Goal: Task Accomplishment & Management: Manage account settings

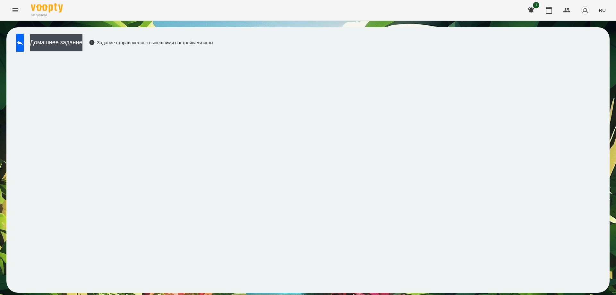
click at [13, 9] on icon "Menu" at bounding box center [16, 10] width 6 height 4
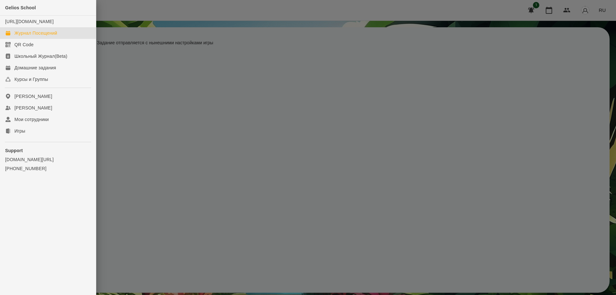
click at [31, 36] on div "Журнал Посещений" at bounding box center [35, 33] width 43 height 6
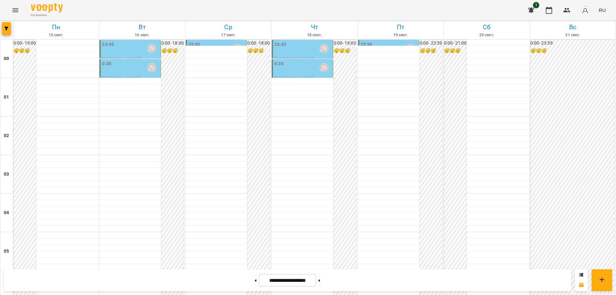
scroll to position [698, 0]
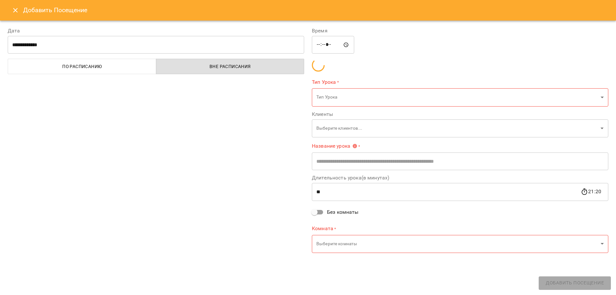
click at [54, 165] on div "**********" at bounding box center [156, 140] width 304 height 243
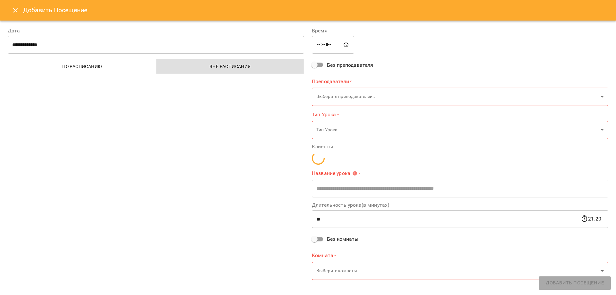
type input "**********"
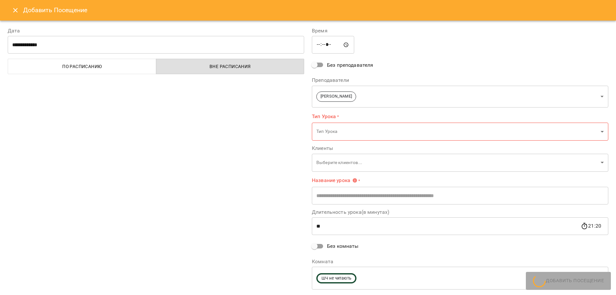
click at [16, 9] on icon "Close" at bounding box center [15, 10] width 4 height 4
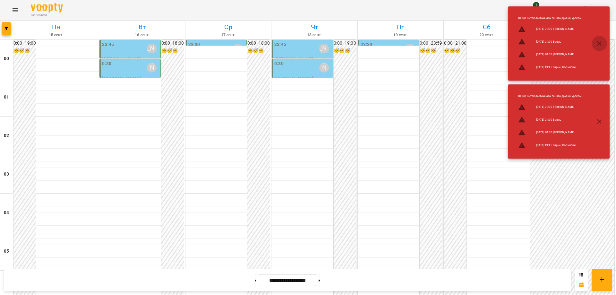
click at [599, 45] on icon "button" at bounding box center [600, 43] width 4 height 4
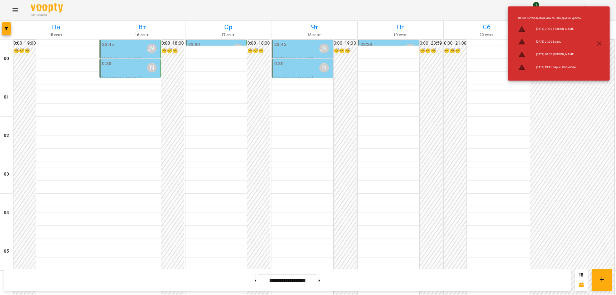
click at [600, 42] on icon "button" at bounding box center [600, 44] width 8 height 8
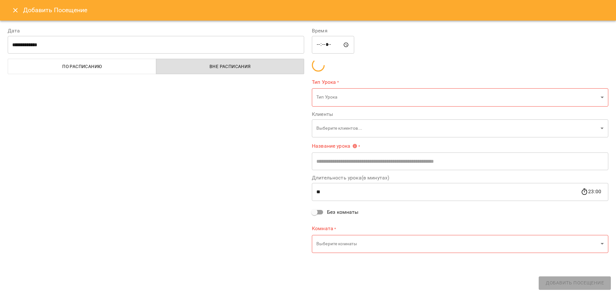
scroll to position [602, 0]
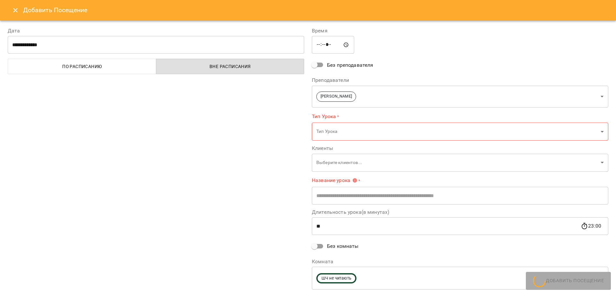
type input "**********"
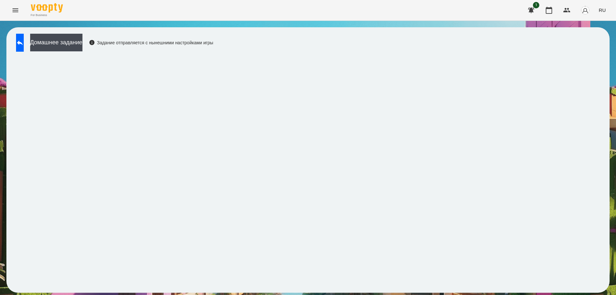
click at [16, 11] on icon "Menu" at bounding box center [16, 10] width 8 height 8
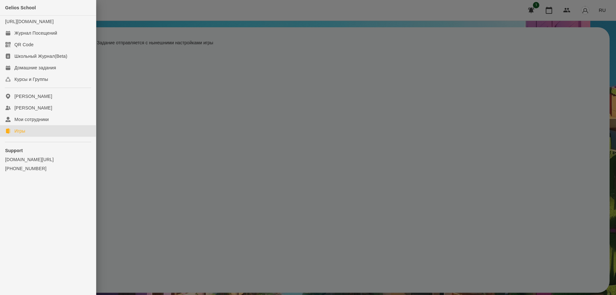
click at [25, 134] on div "Игры" at bounding box center [19, 131] width 11 height 6
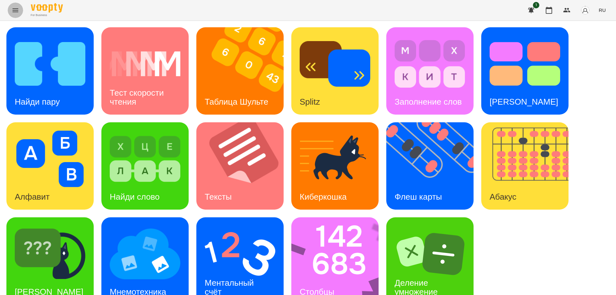
click at [15, 7] on icon "Menu" at bounding box center [16, 10] width 8 height 8
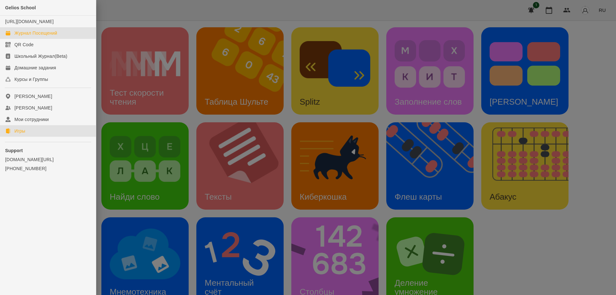
click at [20, 36] on div "Журнал Посещений" at bounding box center [35, 33] width 43 height 6
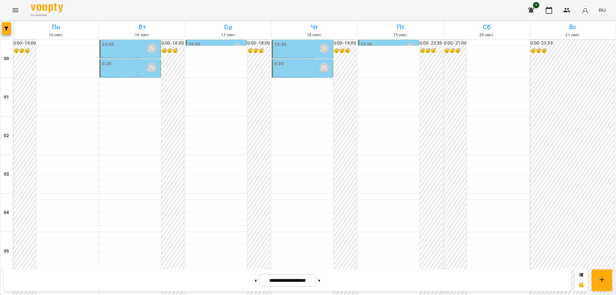
scroll to position [698, 0]
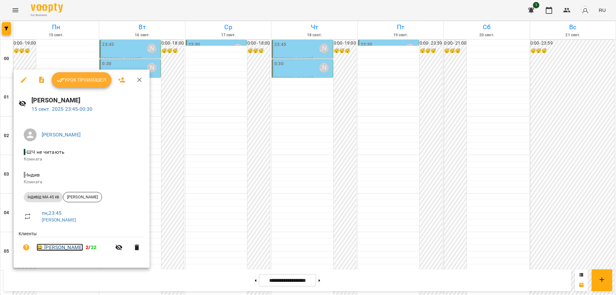
click at [80, 245] on link "😀 [PERSON_NAME]" at bounding box center [60, 248] width 47 height 8
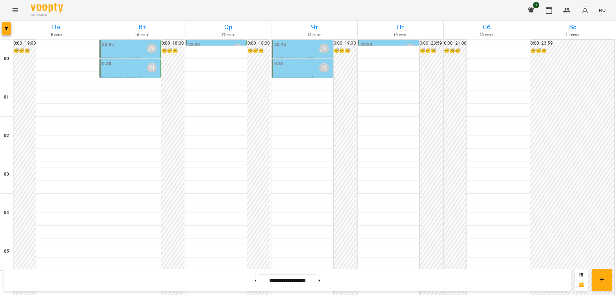
click at [135, 67] on div "0:30 [PERSON_NAME]" at bounding box center [130, 67] width 57 height 15
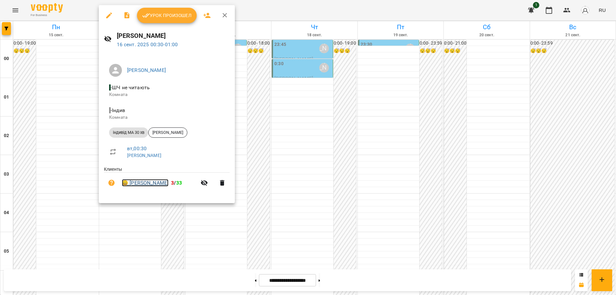
click at [153, 185] on link "😀 [PERSON_NAME]" at bounding box center [145, 183] width 47 height 8
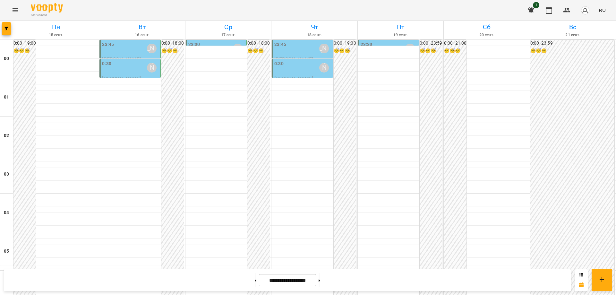
scroll to position [546, 0]
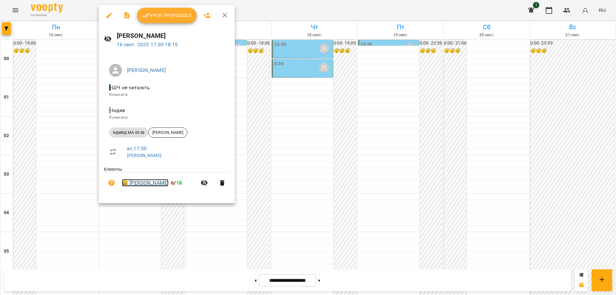
click at [149, 184] on link "😀 [PERSON_NAME]" at bounding box center [145, 183] width 47 height 8
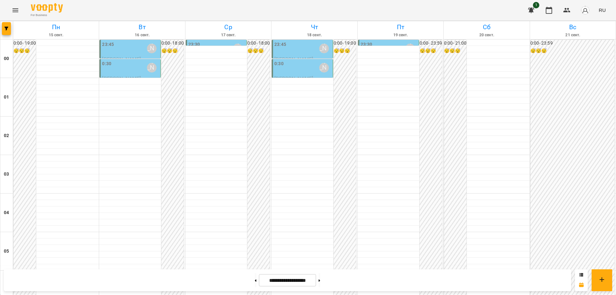
scroll to position [642, 0]
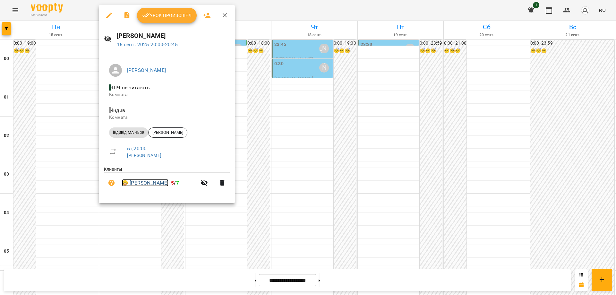
click at [147, 185] on link "😀 [PERSON_NAME]" at bounding box center [145, 183] width 47 height 8
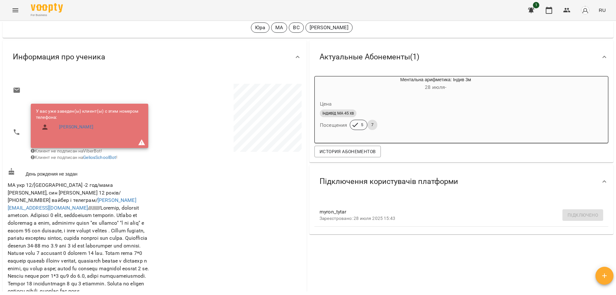
scroll to position [32, 0]
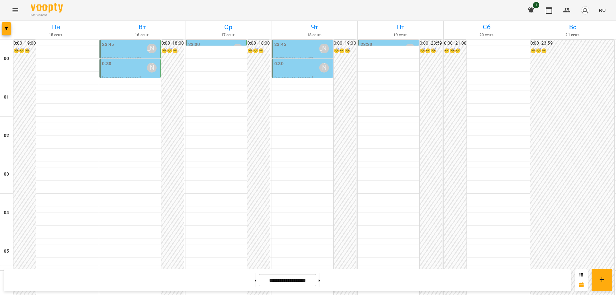
scroll to position [698, 0]
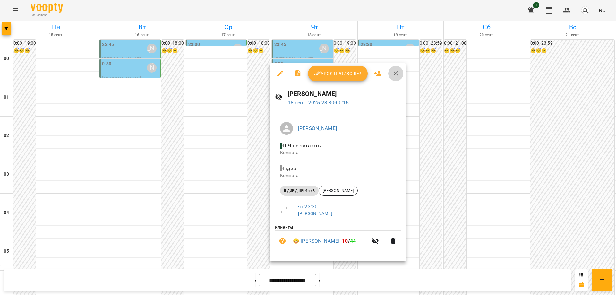
click at [397, 75] on icon "button" at bounding box center [396, 74] width 8 height 8
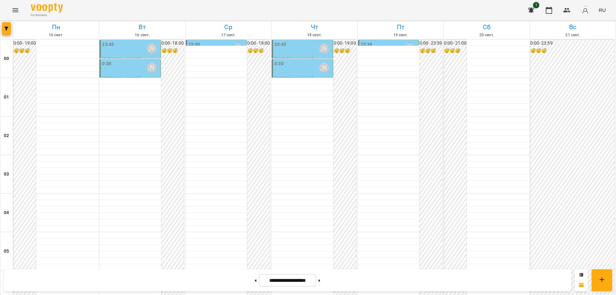
scroll to position [634, 0]
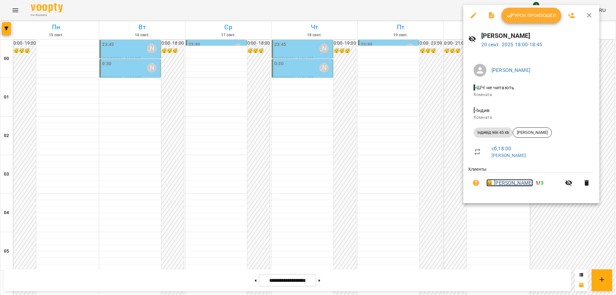
click at [510, 182] on link "😀 [PERSON_NAME]" at bounding box center [510, 183] width 47 height 8
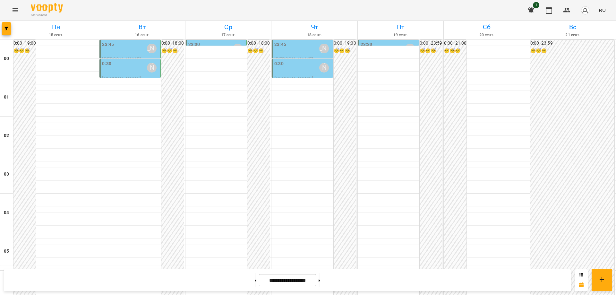
scroll to position [698, 0]
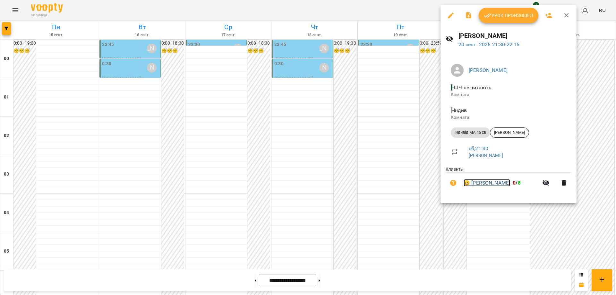
click at [493, 184] on link "😀 [PERSON_NAME]" at bounding box center [487, 183] width 47 height 8
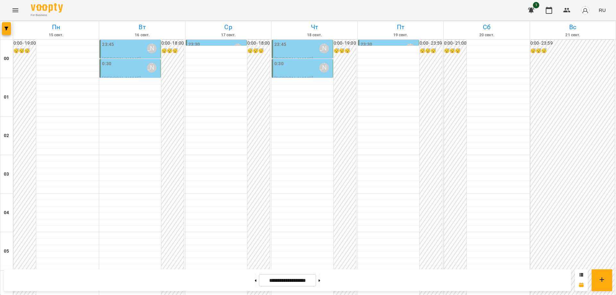
scroll to position [642, 0]
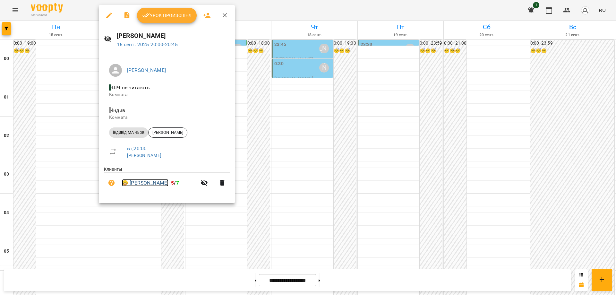
click at [148, 182] on link "😀 [PERSON_NAME]" at bounding box center [145, 183] width 47 height 8
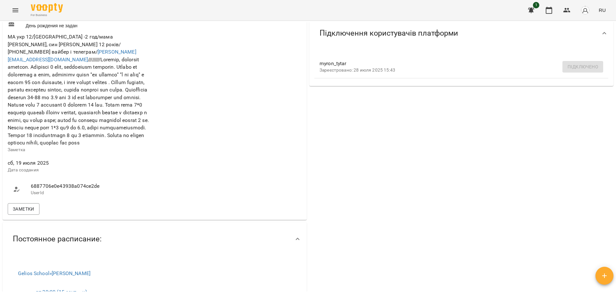
scroll to position [193, 0]
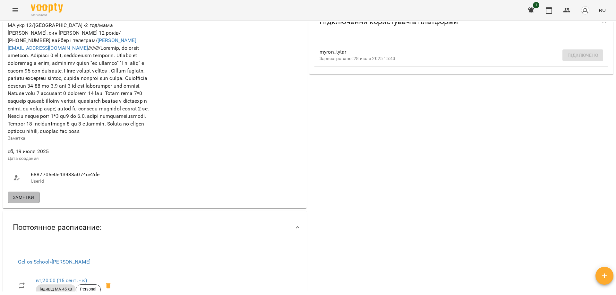
click at [29, 201] on span "Заметки" at bounding box center [24, 198] width 22 height 8
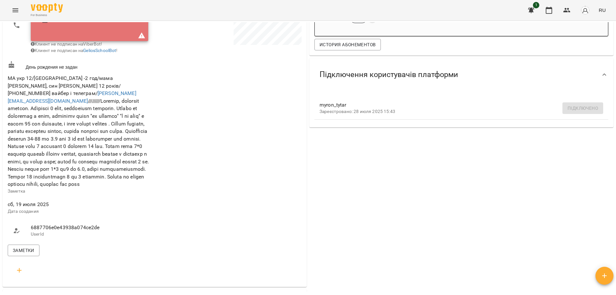
scroll to position [128, 0]
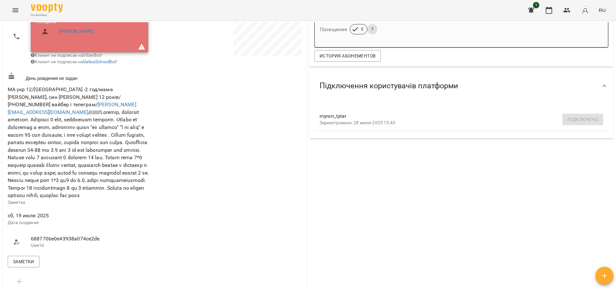
click at [118, 206] on p "Заметка" at bounding box center [81, 202] width 146 height 6
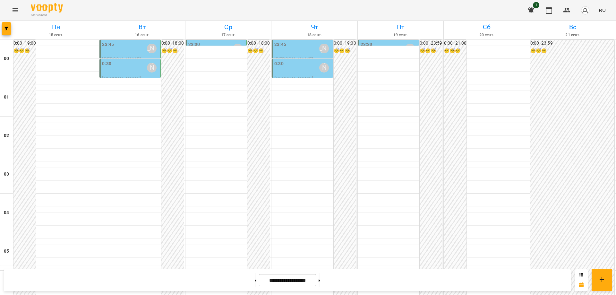
scroll to position [698, 0]
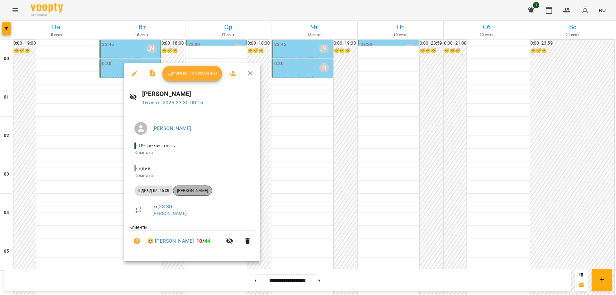
click at [182, 189] on span "[PERSON_NAME]" at bounding box center [192, 191] width 39 height 6
